Goal: Communication & Community: Share content

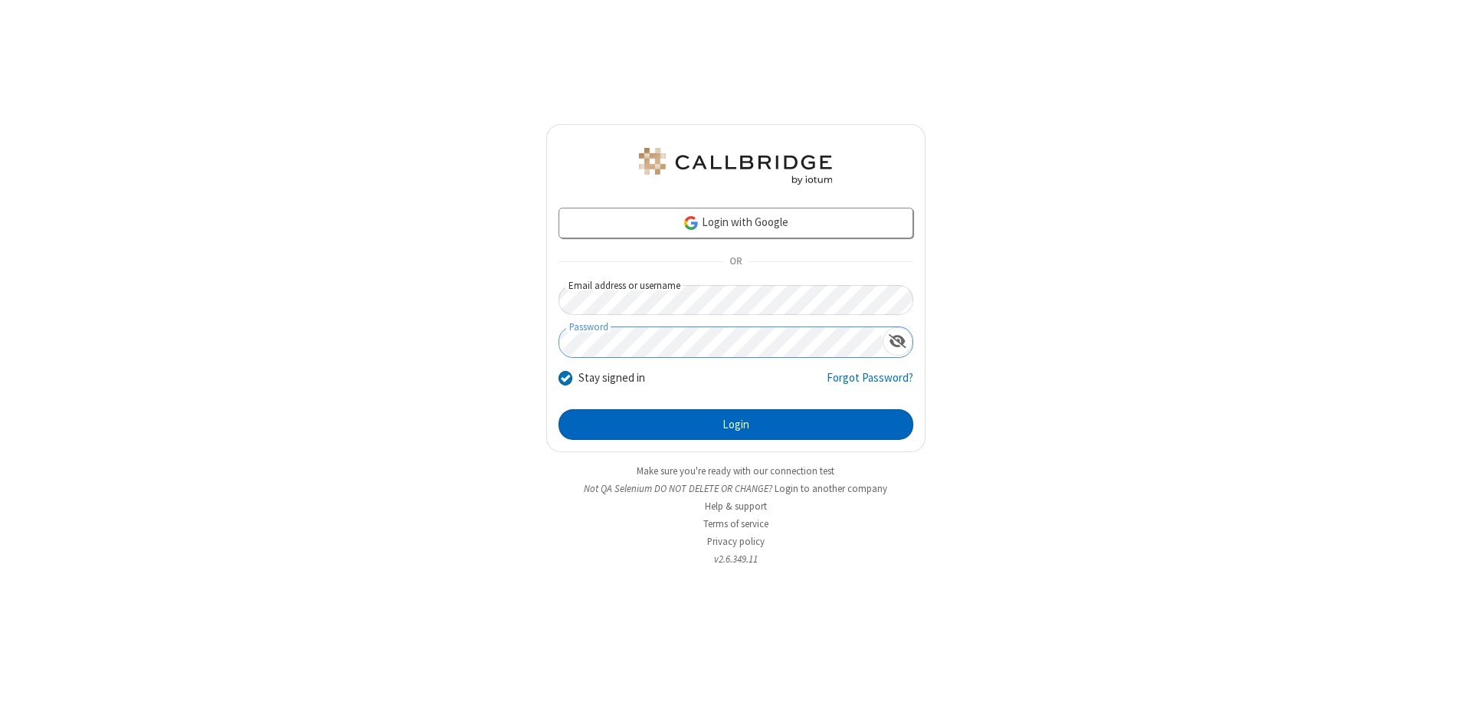
click at [736, 424] on button "Login" at bounding box center [736, 424] width 355 height 31
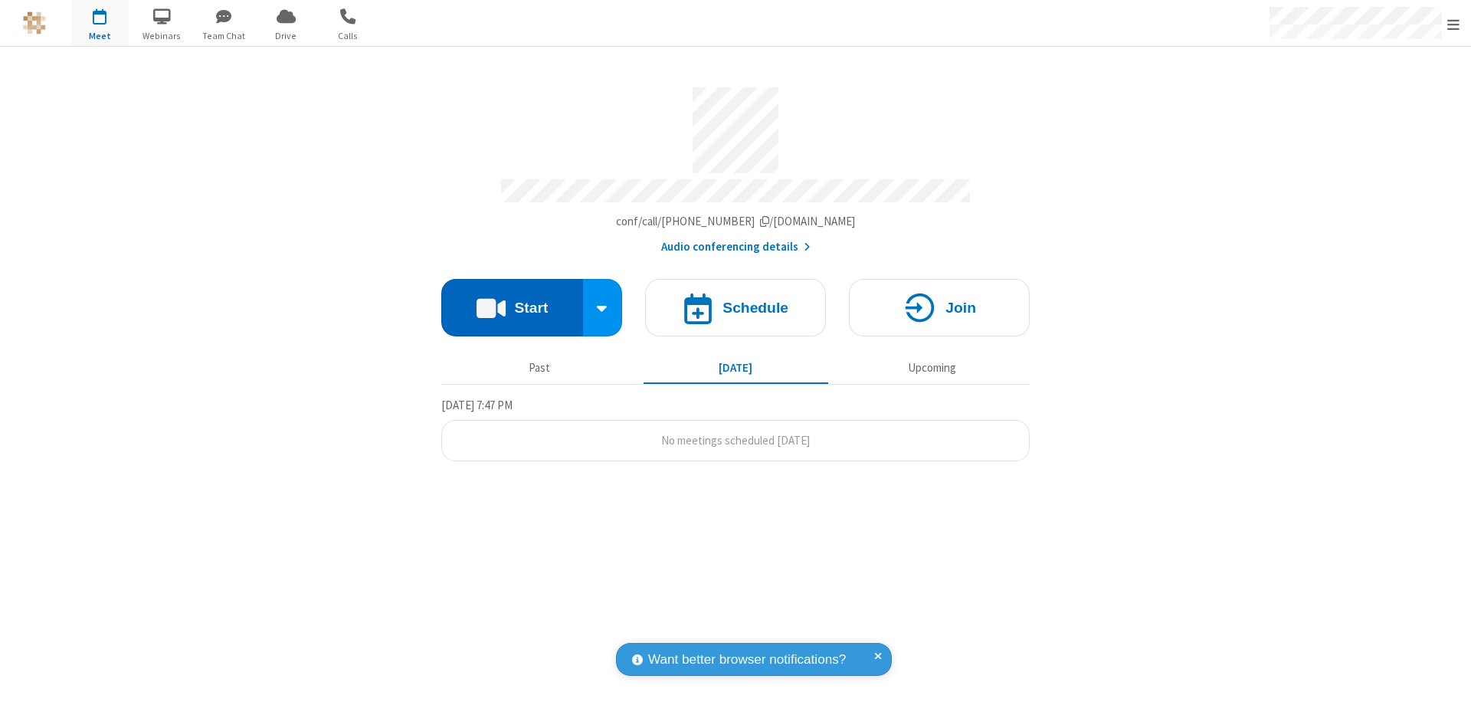
click at [512, 300] on button "Start" at bounding box center [512, 307] width 142 height 57
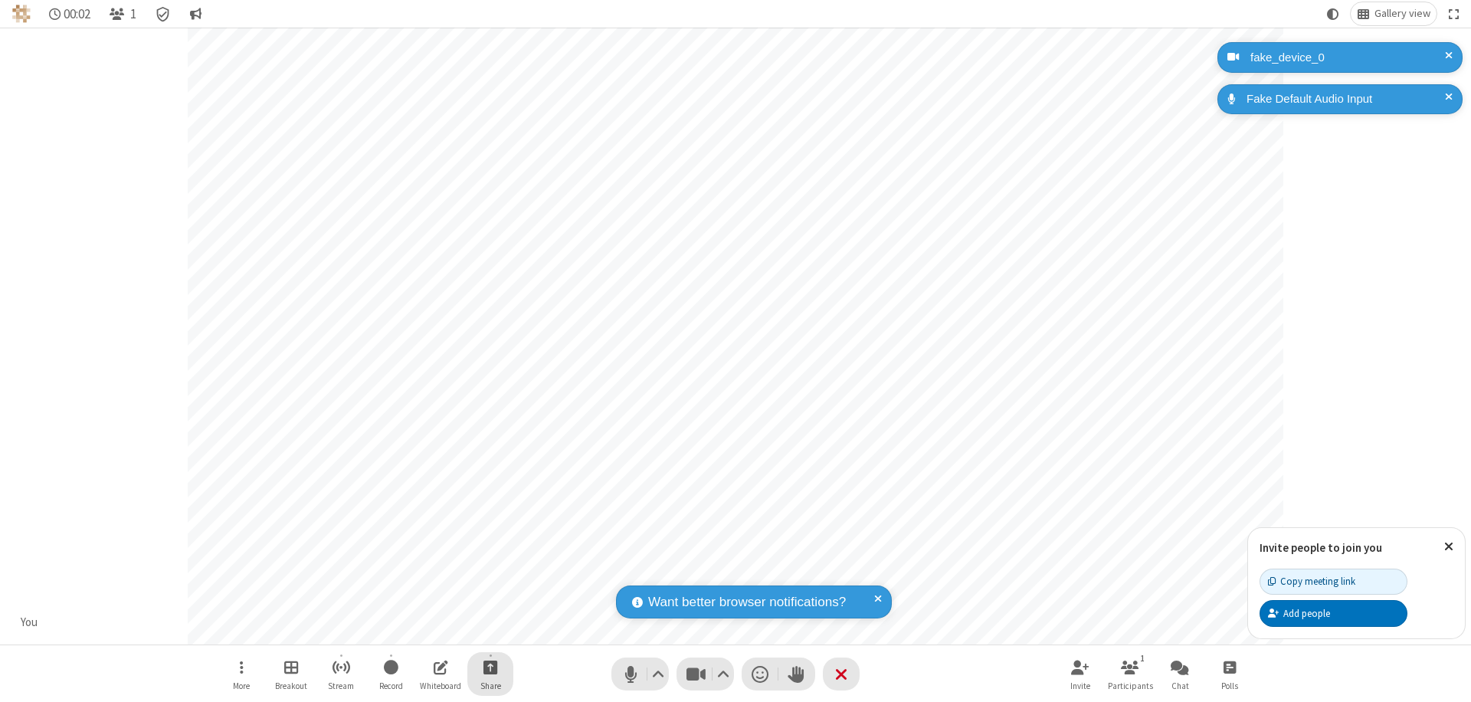
click at [490, 667] on span "Start sharing" at bounding box center [490, 666] width 15 height 19
click at [428, 603] on span "Present files & media" at bounding box center [429, 603] width 18 height 13
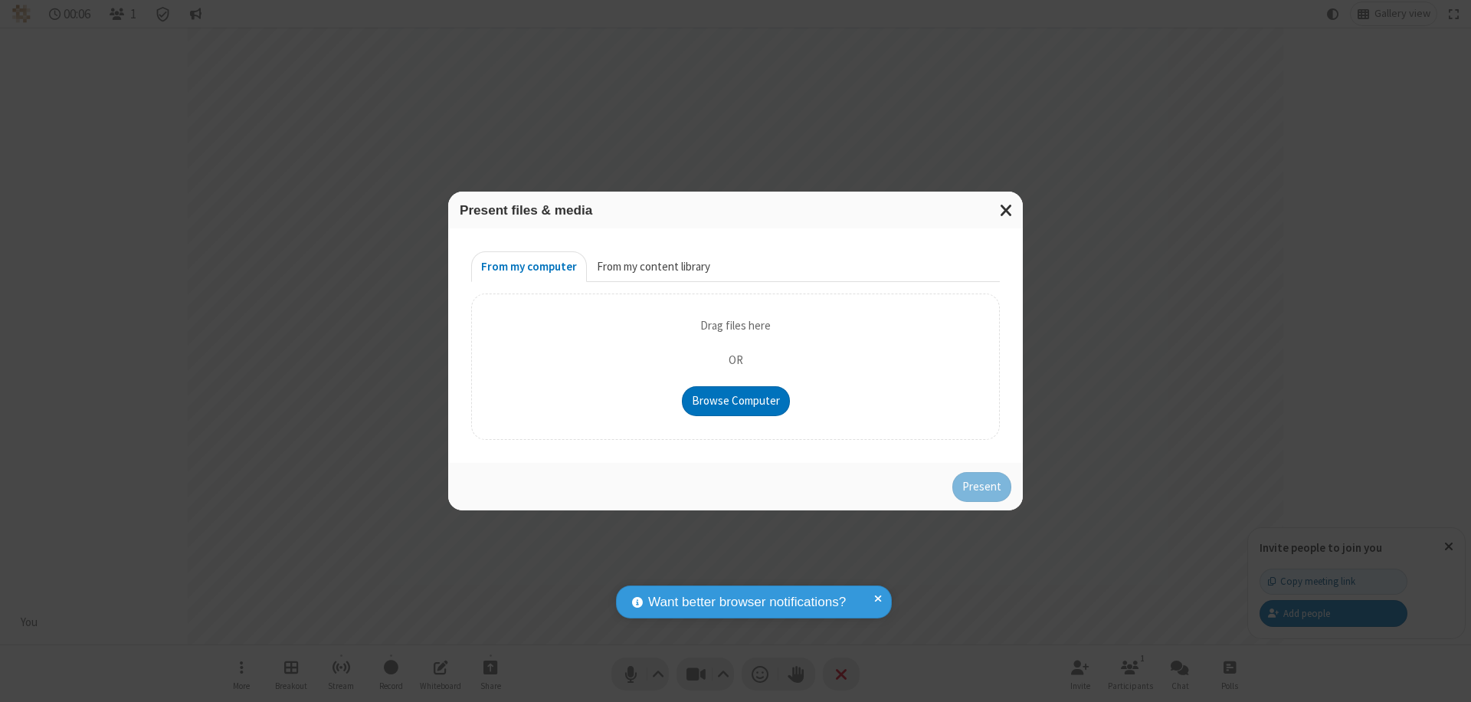
click at [652, 267] on button "From my content library" at bounding box center [653, 266] width 133 height 31
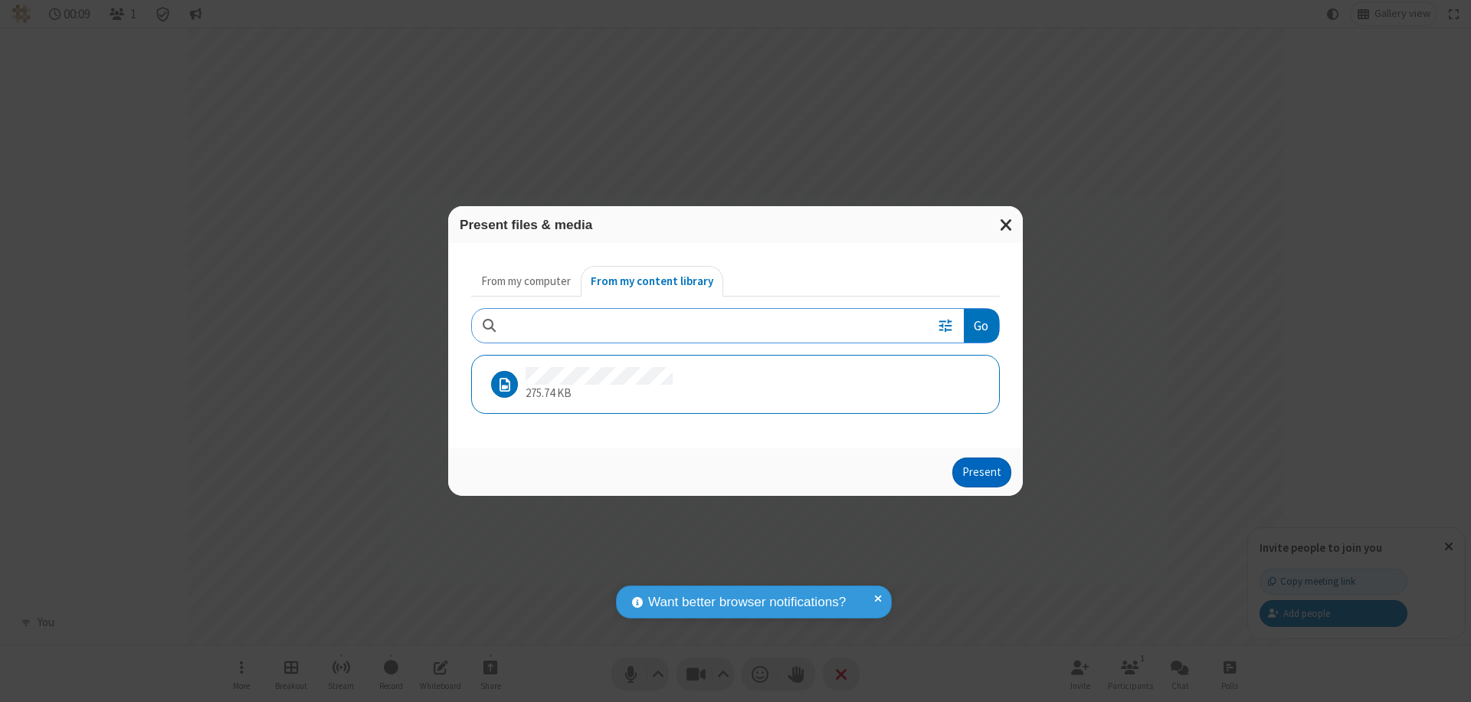
click at [983, 472] on button "Present" at bounding box center [981, 472] width 59 height 31
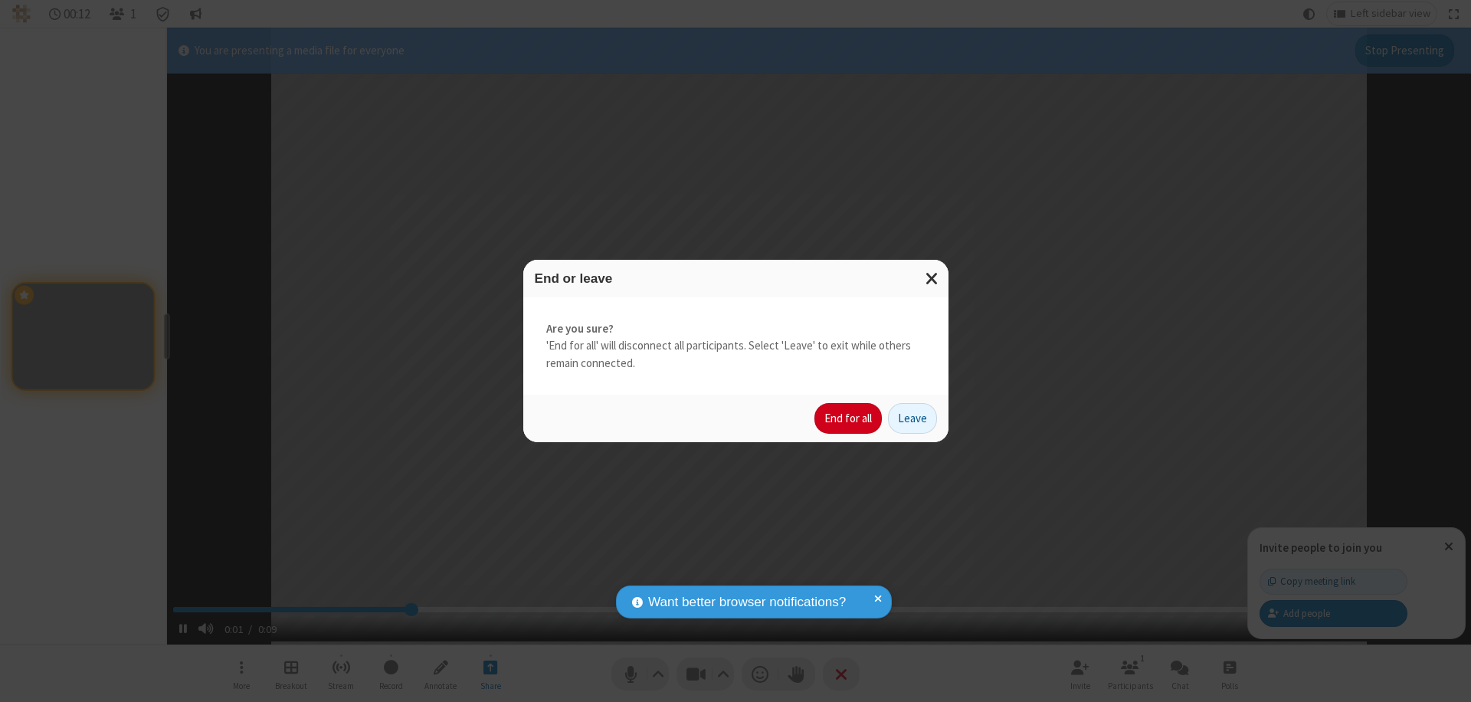
type input "2.694884"
click at [849, 418] on button "End for all" at bounding box center [847, 418] width 67 height 31
